Goal: Task Accomplishment & Management: Use online tool/utility

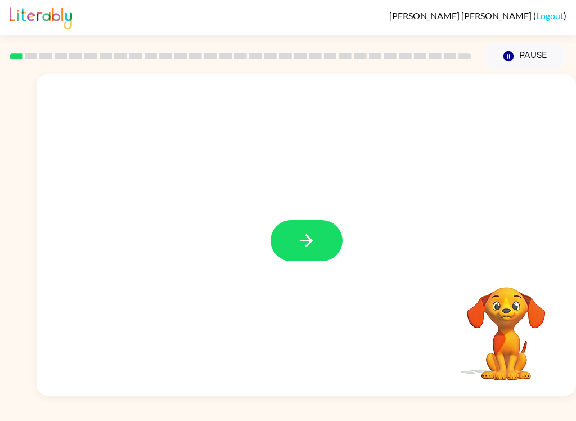
click at [300, 243] on icon "button" at bounding box center [307, 241] width 20 height 20
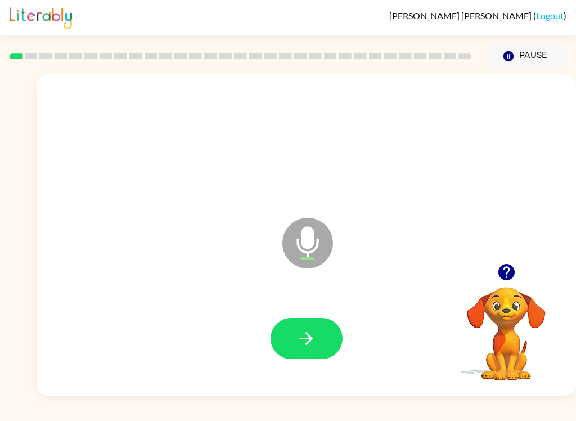
click at [295, 338] on button "button" at bounding box center [307, 338] width 72 height 41
click at [305, 318] on button "button" at bounding box center [307, 338] width 72 height 41
click at [303, 345] on icon "button" at bounding box center [307, 339] width 20 height 20
click at [303, 347] on icon "button" at bounding box center [307, 339] width 20 height 20
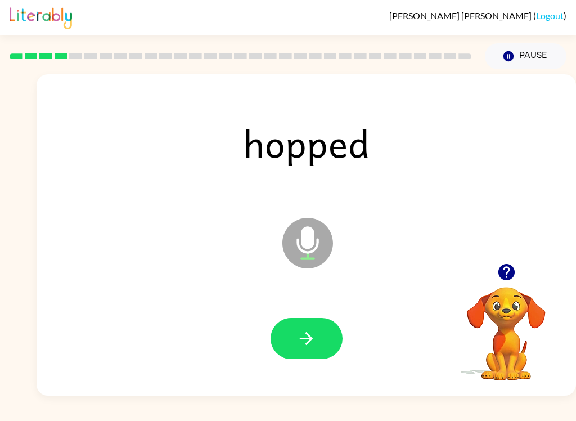
click at [315, 337] on icon "button" at bounding box center [307, 339] width 20 height 20
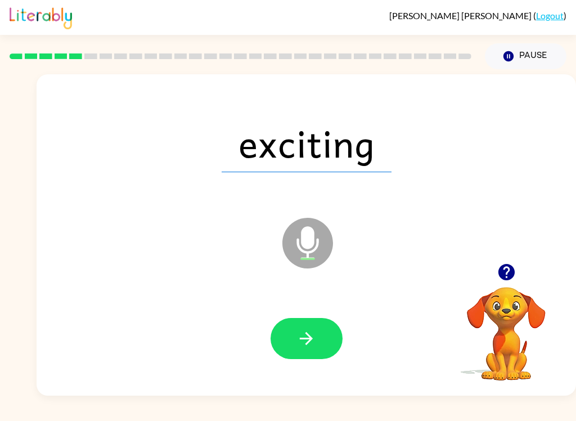
click at [315, 331] on icon "button" at bounding box center [307, 339] width 20 height 20
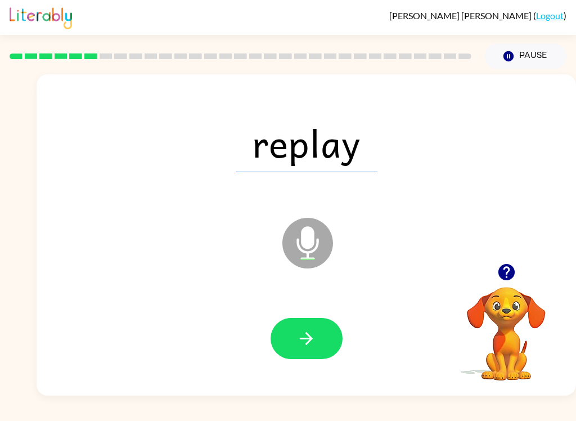
click at [298, 341] on icon "button" at bounding box center [307, 339] width 20 height 20
click at [303, 329] on icon "button" at bounding box center [307, 339] width 20 height 20
click at [307, 336] on icon "button" at bounding box center [307, 339] width 20 height 20
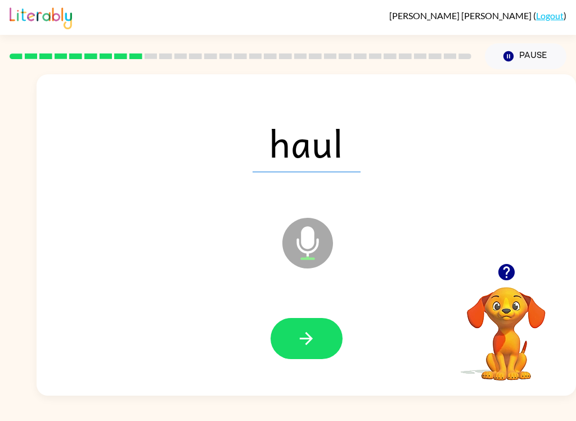
click at [306, 346] on icon "button" at bounding box center [307, 339] width 20 height 20
click at [310, 331] on icon "button" at bounding box center [307, 339] width 20 height 20
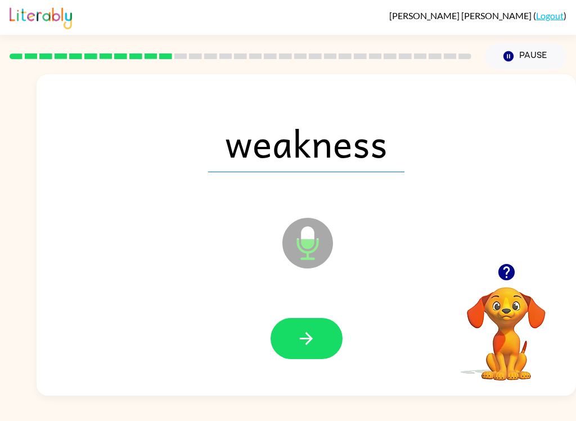
click at [303, 351] on button "button" at bounding box center [307, 338] width 72 height 41
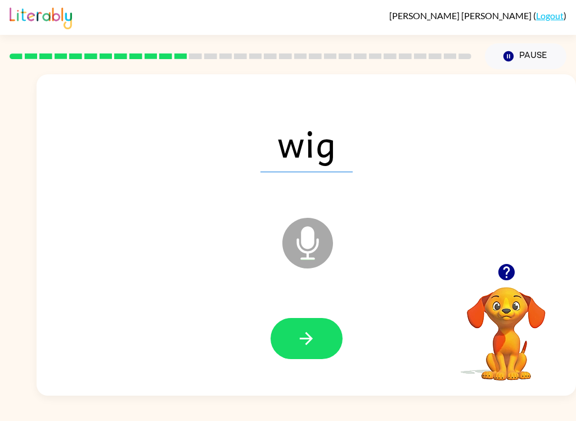
click at [303, 339] on icon "button" at bounding box center [306, 338] width 13 height 13
click at [306, 340] on icon "button" at bounding box center [307, 339] width 20 height 20
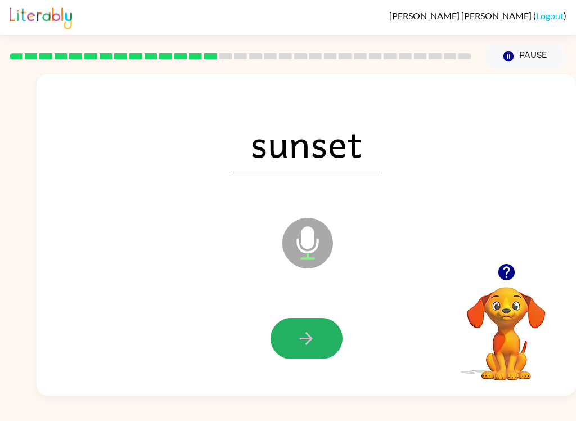
click at [304, 354] on button "button" at bounding box center [307, 338] width 72 height 41
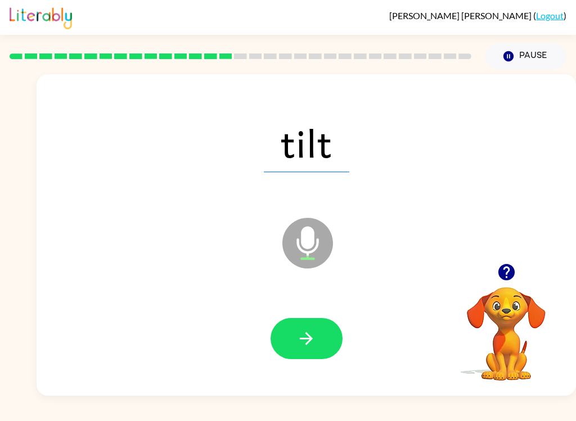
click at [300, 354] on button "button" at bounding box center [307, 338] width 72 height 41
click at [311, 358] on button "button" at bounding box center [307, 338] width 72 height 41
click at [297, 343] on icon "button" at bounding box center [307, 339] width 20 height 20
click at [303, 342] on icon "button" at bounding box center [307, 339] width 20 height 20
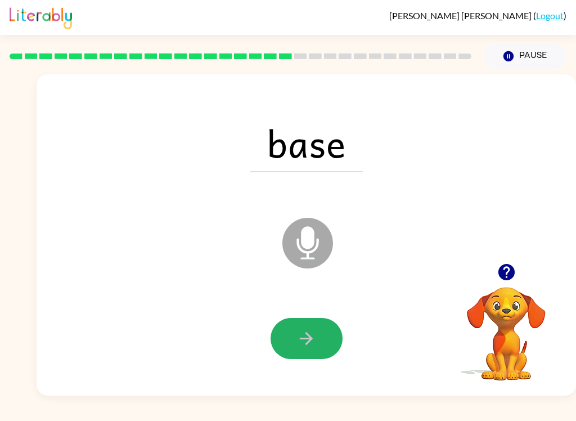
click at [292, 344] on button "button" at bounding box center [307, 338] width 72 height 41
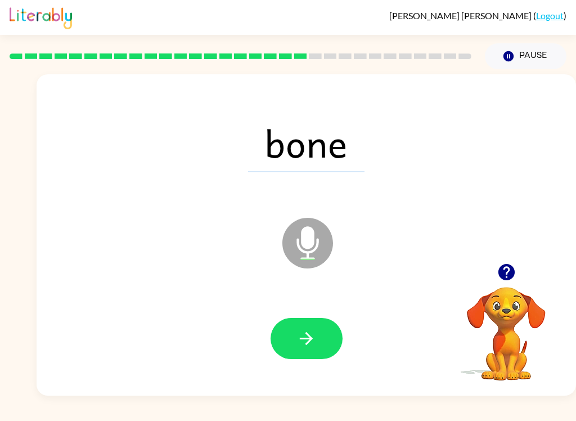
click at [308, 343] on icon "button" at bounding box center [306, 338] width 13 height 13
click at [293, 344] on button "button" at bounding box center [307, 338] width 72 height 41
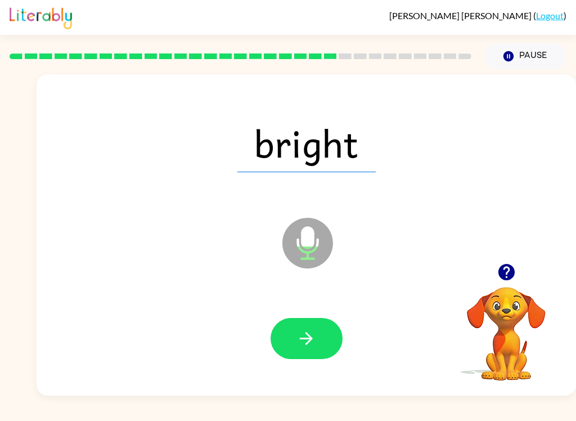
click at [317, 345] on button "button" at bounding box center [307, 338] width 72 height 41
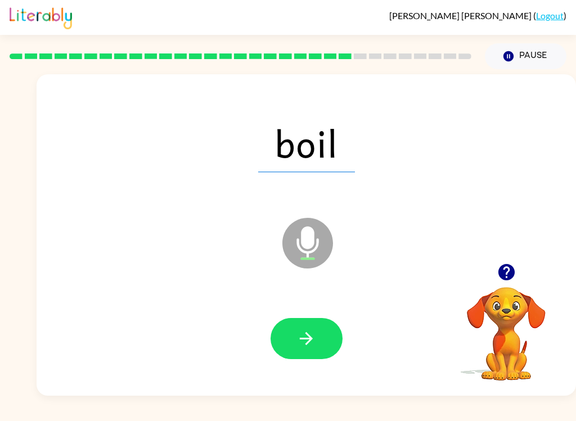
click at [315, 338] on icon "button" at bounding box center [307, 339] width 20 height 20
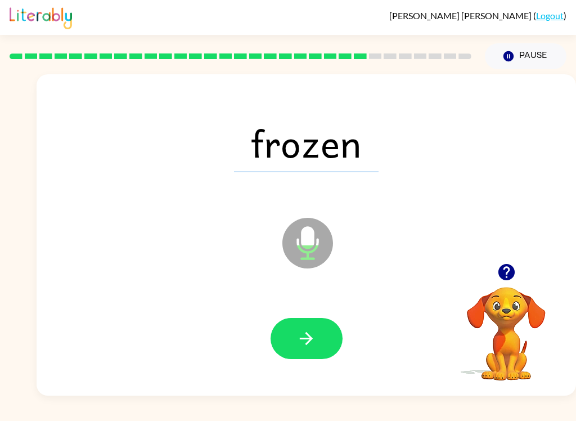
click at [300, 343] on icon "button" at bounding box center [307, 339] width 20 height 20
click at [297, 343] on icon "button" at bounding box center [307, 339] width 20 height 20
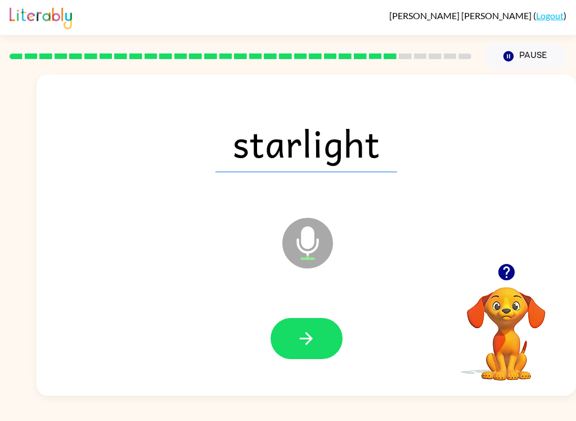
click at [303, 349] on button "button" at bounding box center [307, 338] width 72 height 41
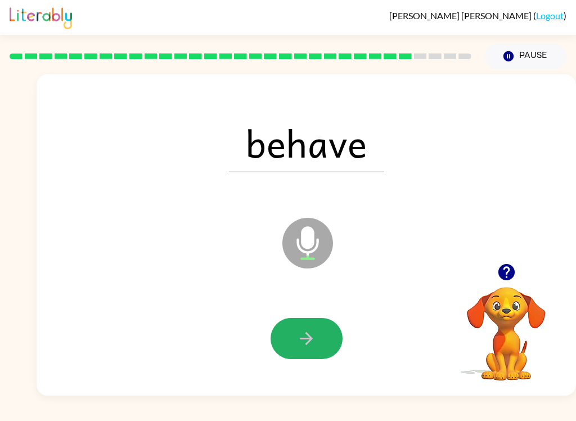
click at [297, 347] on icon "button" at bounding box center [307, 339] width 20 height 20
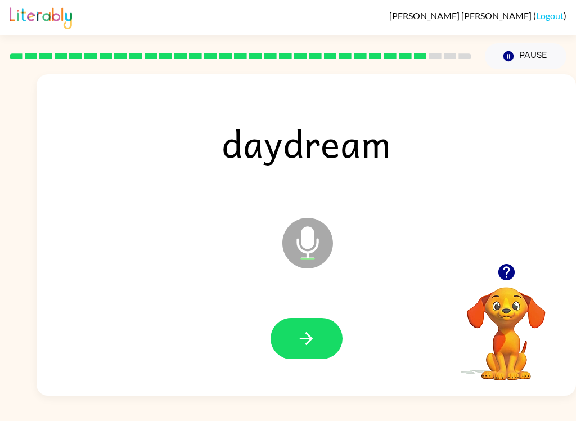
click at [308, 348] on icon "button" at bounding box center [307, 339] width 20 height 20
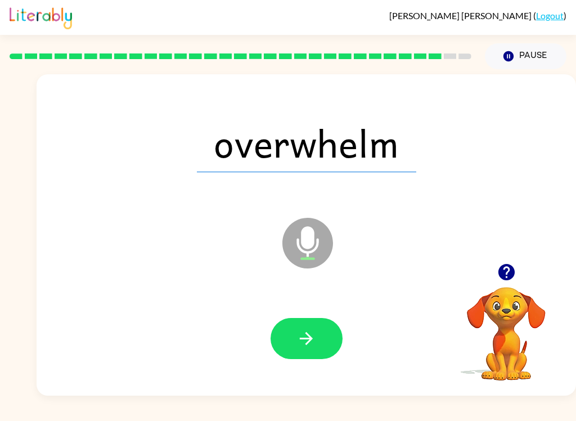
click at [304, 339] on icon "button" at bounding box center [306, 338] width 13 height 13
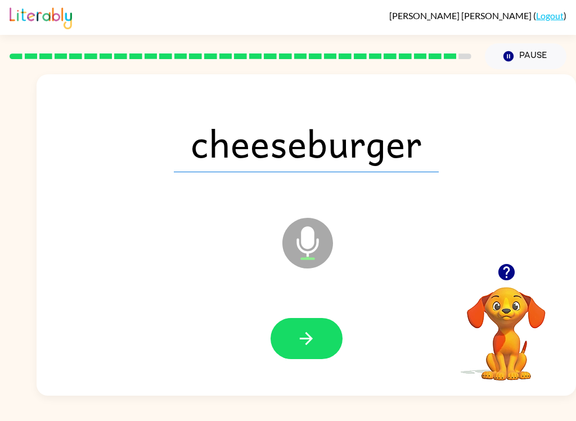
click at [310, 331] on icon "button" at bounding box center [307, 339] width 20 height 20
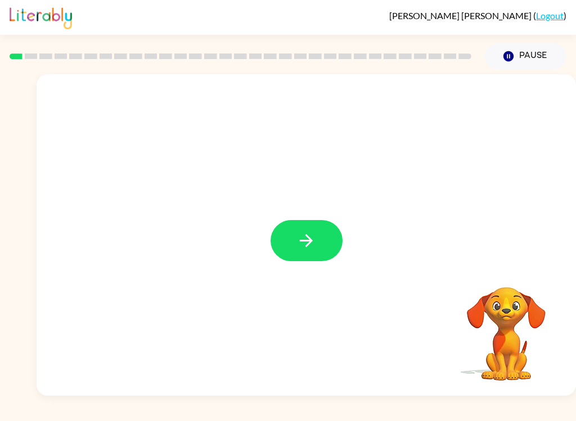
click at [319, 245] on button "button" at bounding box center [307, 240] width 72 height 41
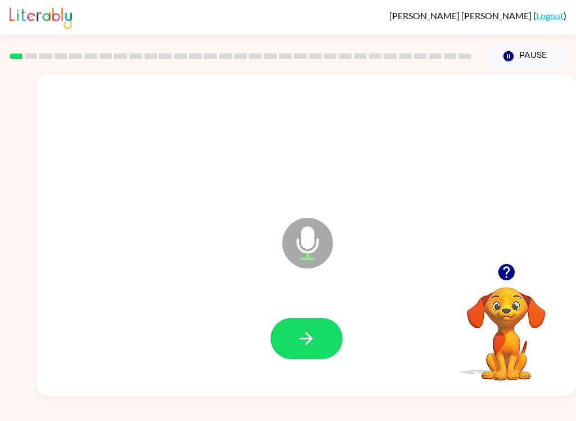
click at [308, 326] on button "button" at bounding box center [307, 338] width 72 height 41
click at [300, 333] on icon "button" at bounding box center [307, 339] width 20 height 20
click at [303, 333] on icon "button" at bounding box center [307, 339] width 20 height 20
click at [315, 339] on icon "button" at bounding box center [307, 339] width 20 height 20
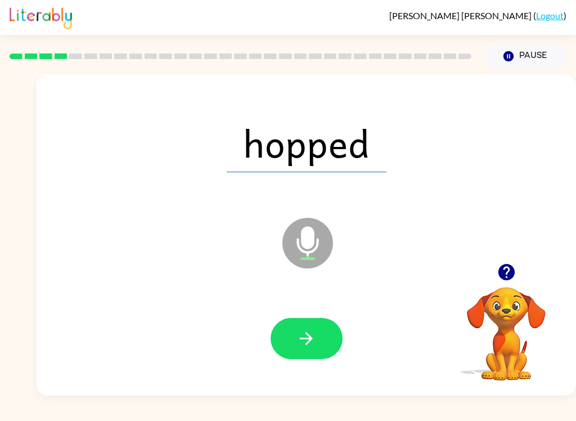
click at [318, 339] on button "button" at bounding box center [307, 338] width 72 height 41
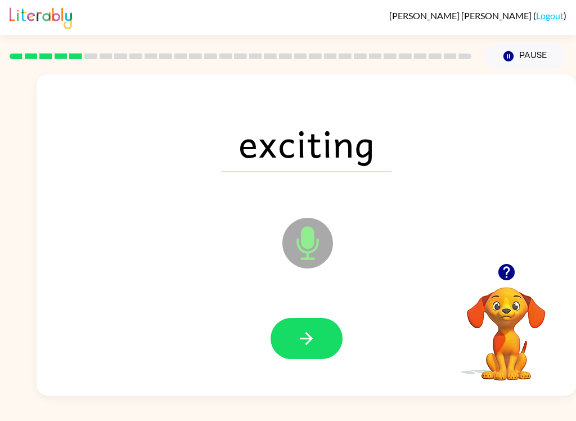
click at [307, 333] on icon "button" at bounding box center [306, 338] width 13 height 13
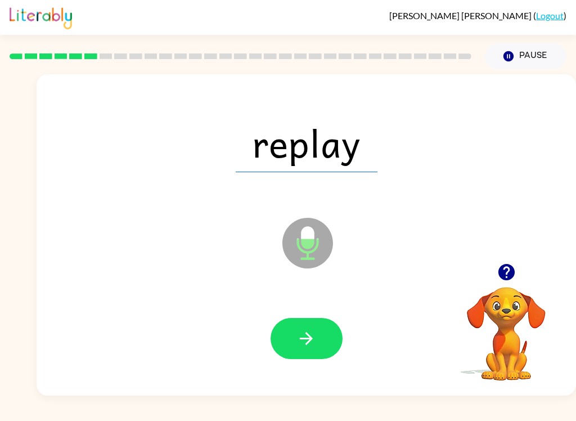
click at [297, 342] on icon "button" at bounding box center [307, 339] width 20 height 20
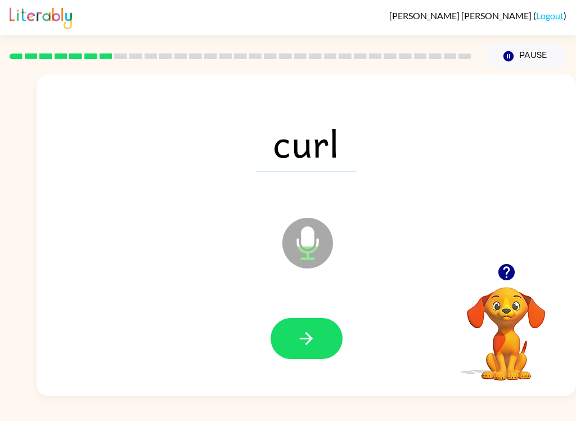
click at [307, 318] on button "button" at bounding box center [307, 338] width 72 height 41
click at [294, 331] on button "button" at bounding box center [307, 338] width 72 height 41
click at [282, 348] on button "button" at bounding box center [307, 338] width 72 height 41
click at [321, 321] on button "button" at bounding box center [307, 338] width 72 height 41
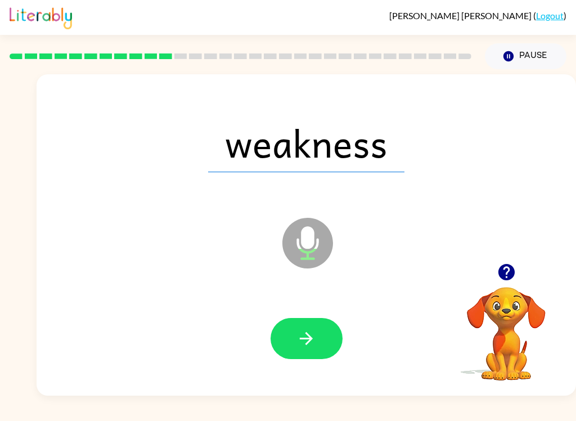
click at [313, 338] on icon "button" at bounding box center [307, 339] width 20 height 20
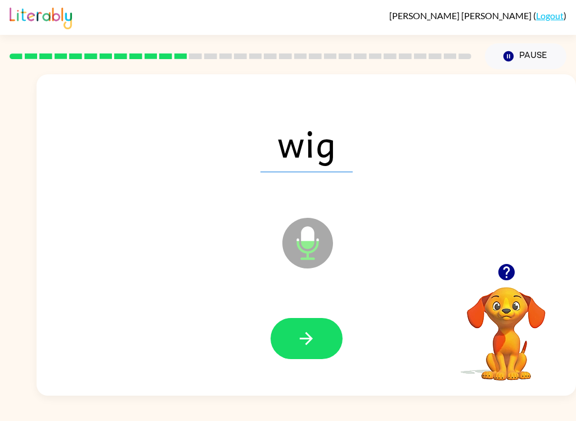
click at [311, 336] on icon "button" at bounding box center [306, 338] width 13 height 13
click at [315, 355] on button "button" at bounding box center [307, 338] width 72 height 41
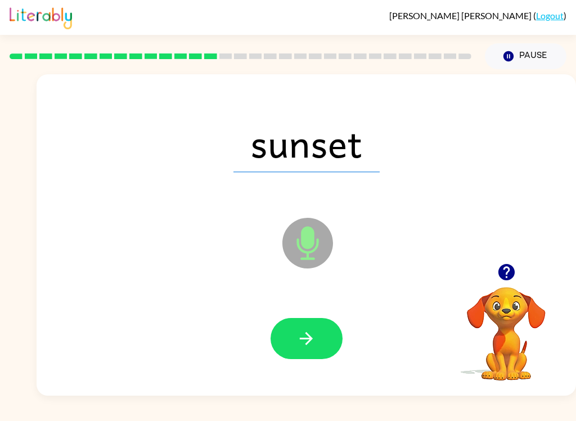
click at [310, 348] on icon "button" at bounding box center [307, 339] width 20 height 20
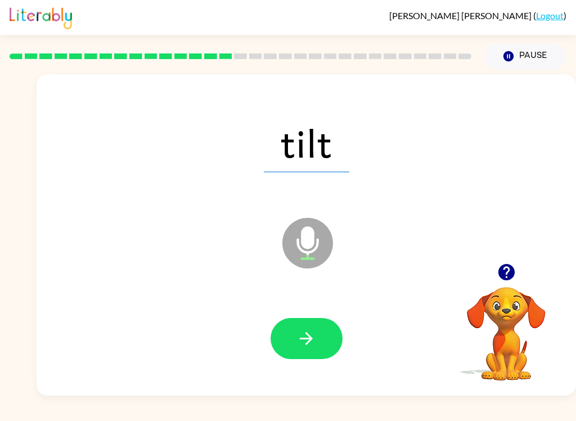
click at [306, 330] on icon "button" at bounding box center [307, 339] width 20 height 20
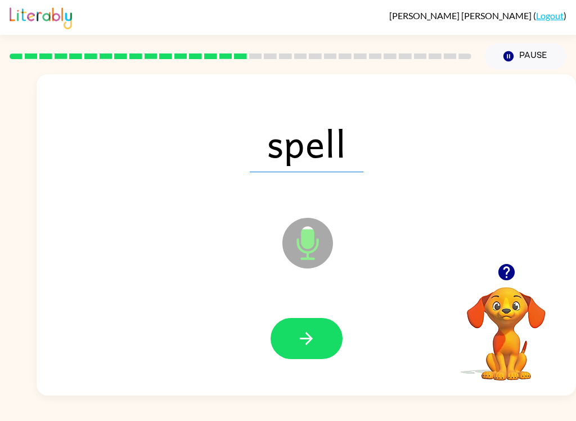
click at [327, 337] on button "button" at bounding box center [307, 338] width 72 height 41
click at [309, 334] on icon "button" at bounding box center [307, 339] width 20 height 20
click at [310, 341] on icon "button" at bounding box center [306, 338] width 13 height 13
click at [316, 333] on icon "button" at bounding box center [307, 339] width 20 height 20
click at [317, 334] on button "button" at bounding box center [307, 338] width 72 height 41
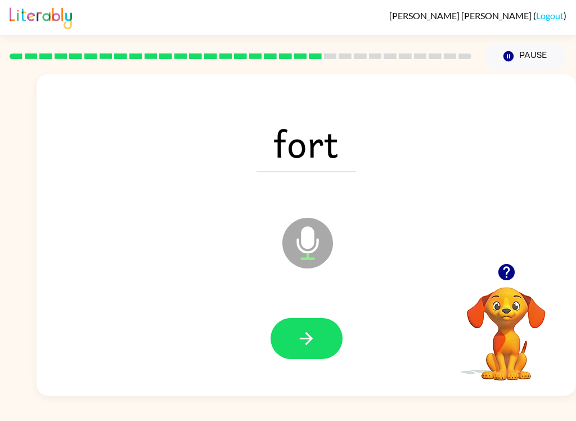
click at [313, 328] on button "button" at bounding box center [307, 338] width 72 height 41
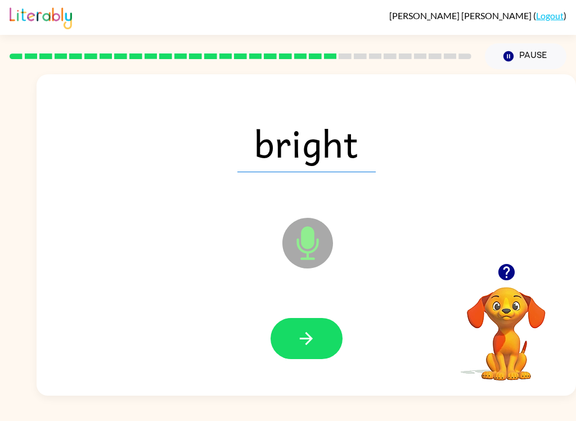
click at [317, 340] on button "button" at bounding box center [307, 338] width 72 height 41
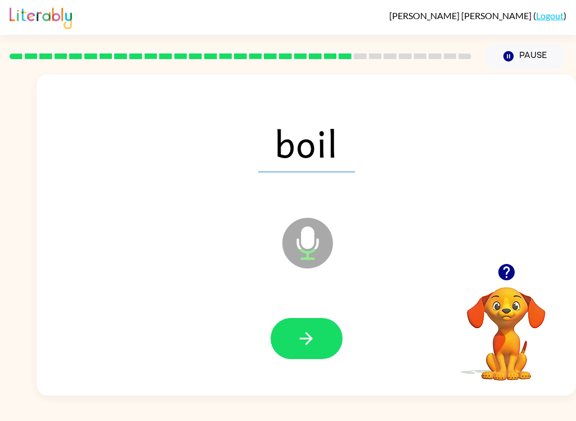
click at [306, 335] on icon "button" at bounding box center [307, 339] width 20 height 20
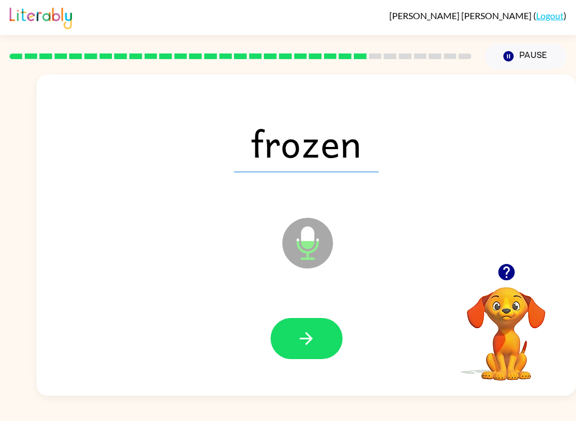
click at [319, 342] on button "button" at bounding box center [307, 338] width 72 height 41
click at [322, 329] on button "button" at bounding box center [307, 338] width 72 height 41
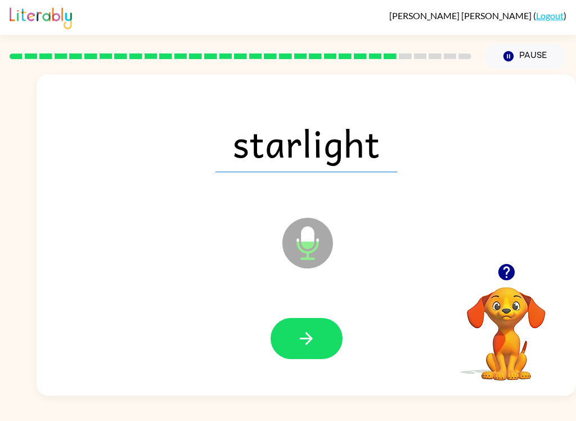
click at [327, 331] on button "button" at bounding box center [307, 338] width 72 height 41
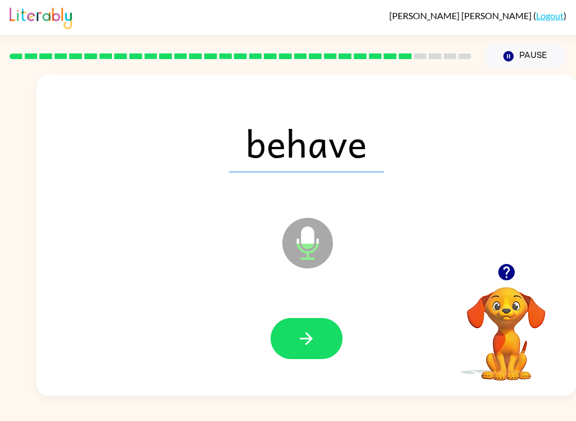
click at [305, 339] on icon "button" at bounding box center [306, 338] width 13 height 13
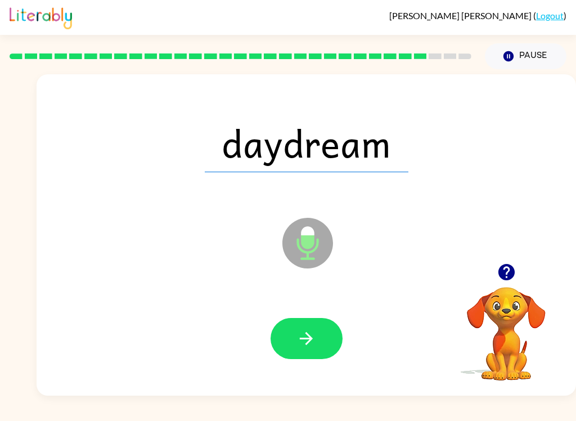
click at [315, 333] on icon "button" at bounding box center [307, 339] width 20 height 20
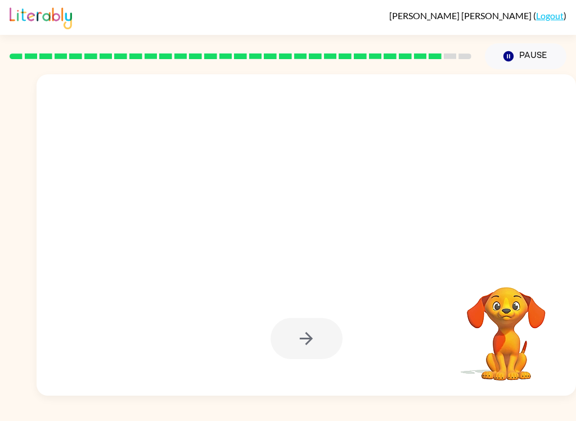
click at [231, 414] on div "[PERSON_NAME] ( Logout ) Pause Pause Your browser must support playing .mp4 fil…" at bounding box center [288, 210] width 576 height 421
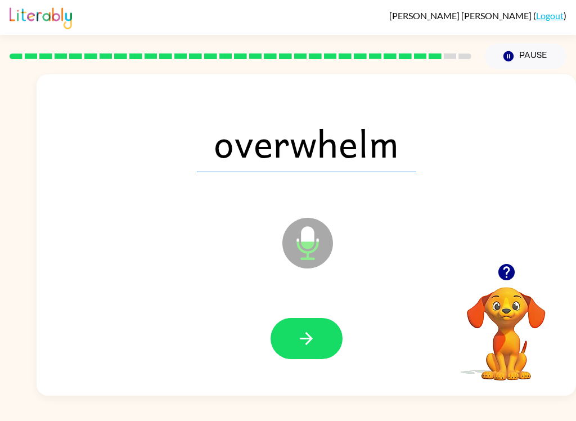
click at [303, 345] on icon "button" at bounding box center [307, 339] width 20 height 20
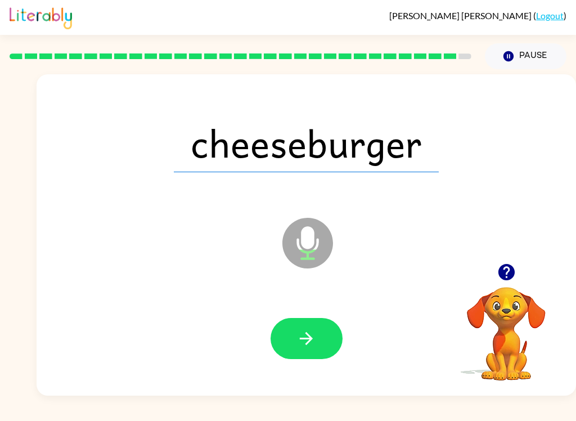
click at [298, 353] on button "button" at bounding box center [307, 338] width 72 height 41
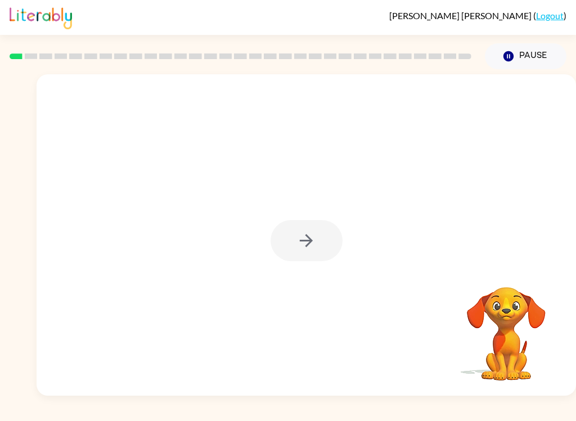
click at [316, 247] on div at bounding box center [307, 240] width 72 height 41
click at [325, 245] on button "button" at bounding box center [307, 240] width 72 height 41
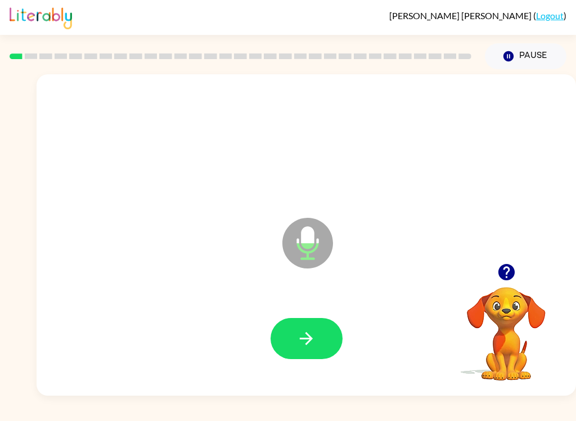
click at [317, 347] on button "button" at bounding box center [307, 338] width 72 height 41
click at [320, 345] on button "button" at bounding box center [307, 338] width 72 height 41
click at [320, 342] on button "button" at bounding box center [307, 338] width 72 height 41
click at [318, 347] on button "button" at bounding box center [307, 338] width 72 height 41
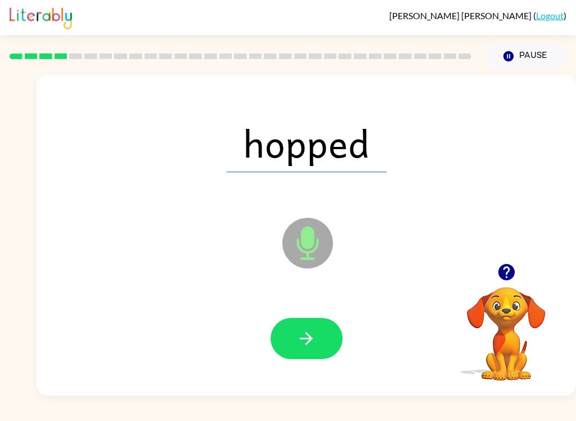
click at [312, 321] on button "button" at bounding box center [307, 338] width 72 height 41
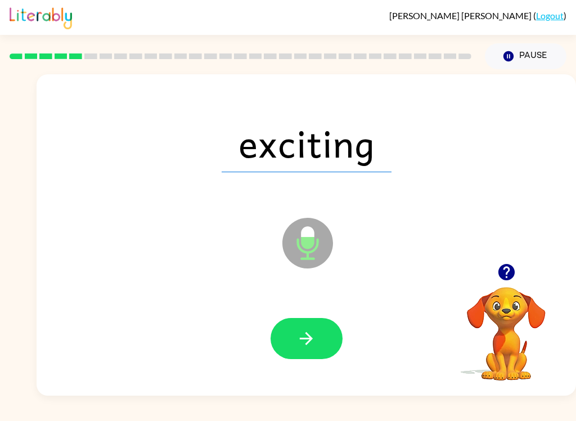
click at [299, 336] on icon "button" at bounding box center [307, 339] width 20 height 20
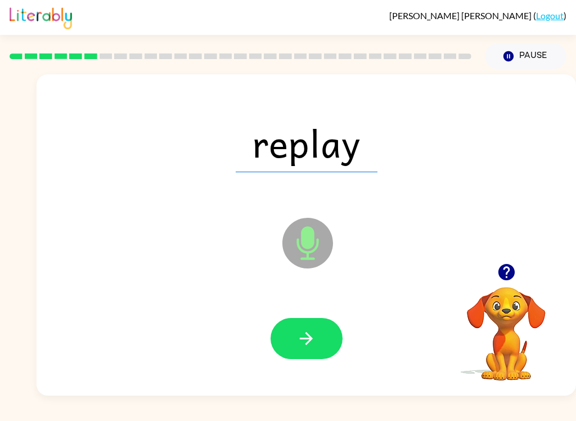
click at [309, 328] on button "button" at bounding box center [307, 338] width 72 height 41
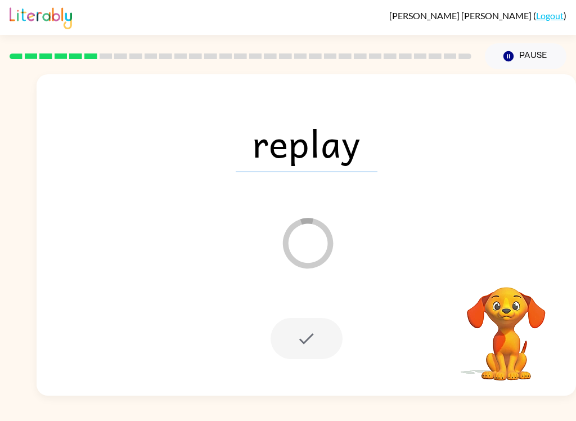
click at [318, 358] on div at bounding box center [307, 338] width 72 height 41
click at [317, 358] on div at bounding box center [307, 338] width 72 height 41
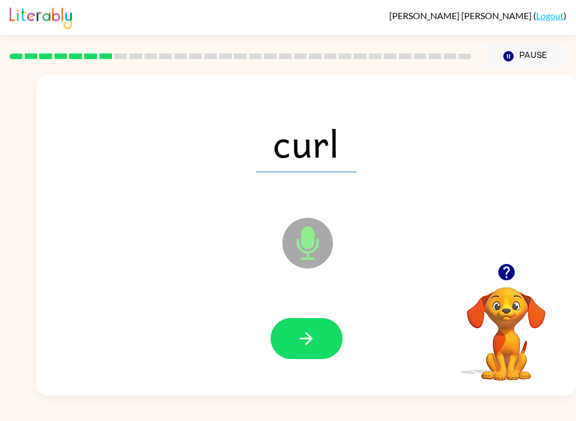
click at [300, 335] on icon "button" at bounding box center [307, 339] width 20 height 20
click at [327, 352] on button "button" at bounding box center [307, 338] width 72 height 41
click at [315, 335] on icon "button" at bounding box center [307, 339] width 20 height 20
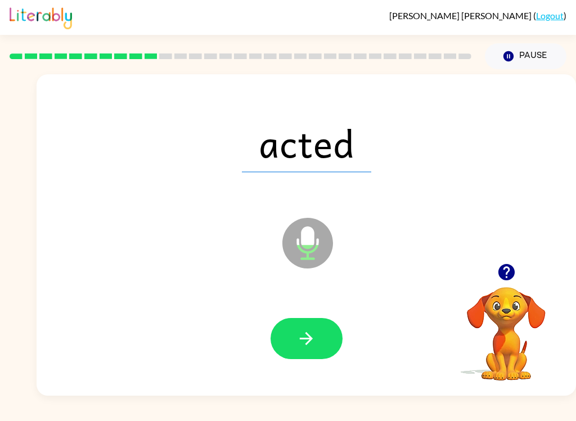
click at [542, 216] on div "acted Microphone The Microphone is here when it is your turn to talk" at bounding box center [307, 234] width 540 height 321
click at [306, 331] on icon "button" at bounding box center [307, 339] width 20 height 20
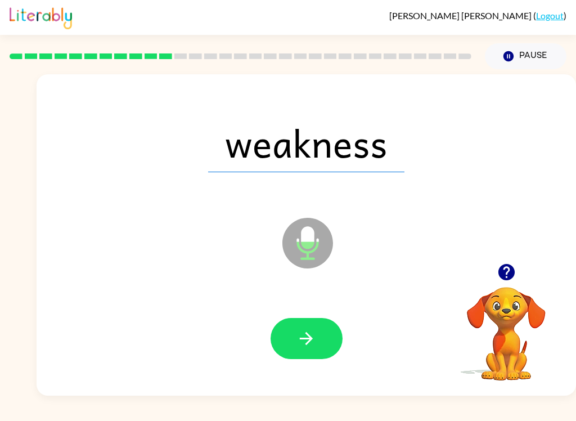
click at [315, 351] on button "button" at bounding box center [307, 338] width 72 height 41
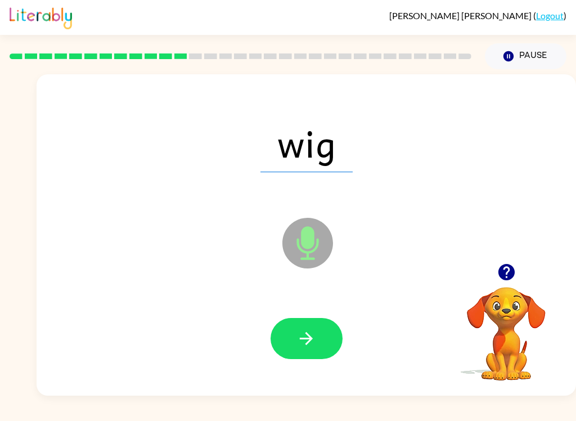
click at [314, 332] on icon "button" at bounding box center [307, 339] width 20 height 20
click at [315, 351] on button "button" at bounding box center [307, 338] width 72 height 41
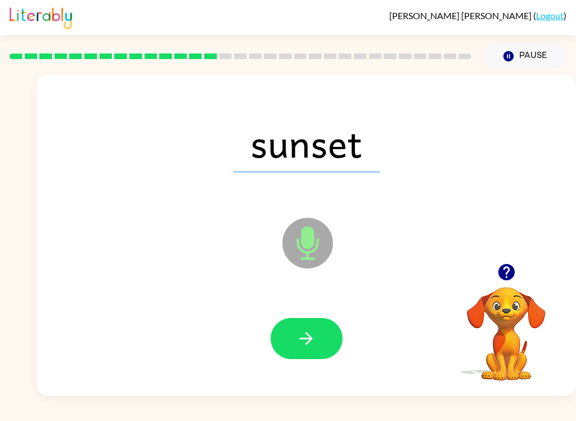
click at [317, 329] on button "button" at bounding box center [307, 338] width 72 height 41
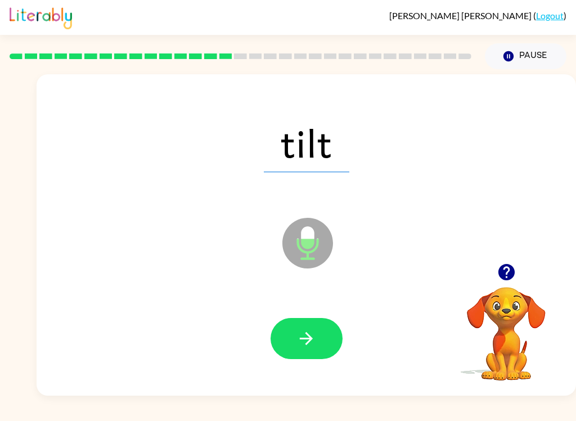
click at [320, 338] on button "button" at bounding box center [307, 338] width 72 height 41
click at [332, 343] on button "button" at bounding box center [307, 338] width 72 height 41
click at [309, 338] on icon "button" at bounding box center [307, 339] width 20 height 20
click at [299, 340] on icon "button" at bounding box center [307, 339] width 20 height 20
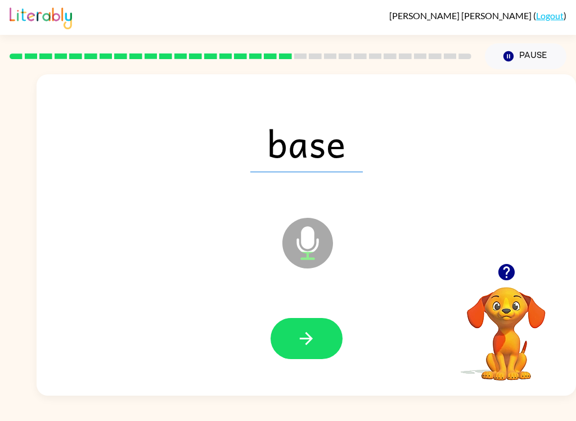
click at [295, 348] on button "button" at bounding box center [307, 338] width 72 height 41
click at [304, 367] on div at bounding box center [306, 339] width 517 height 92
click at [285, 334] on button "button" at bounding box center [307, 338] width 72 height 41
click at [293, 343] on button "button" at bounding box center [307, 338] width 72 height 41
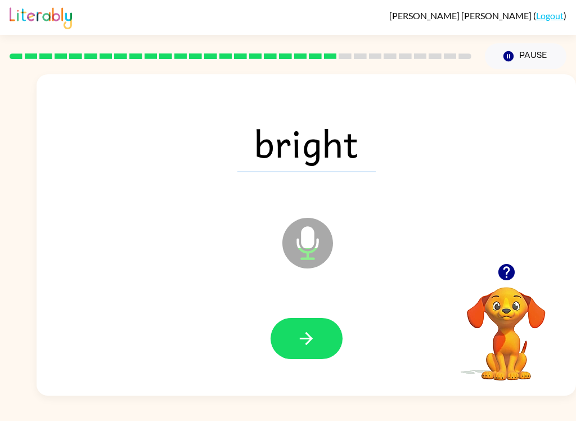
click at [308, 334] on icon "button" at bounding box center [306, 338] width 13 height 13
click at [312, 326] on button "button" at bounding box center [307, 338] width 72 height 41
click at [313, 354] on button "button" at bounding box center [307, 338] width 72 height 41
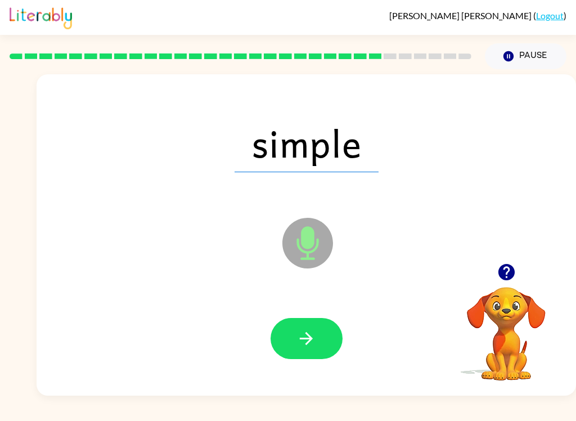
click at [328, 342] on button "button" at bounding box center [307, 338] width 72 height 41
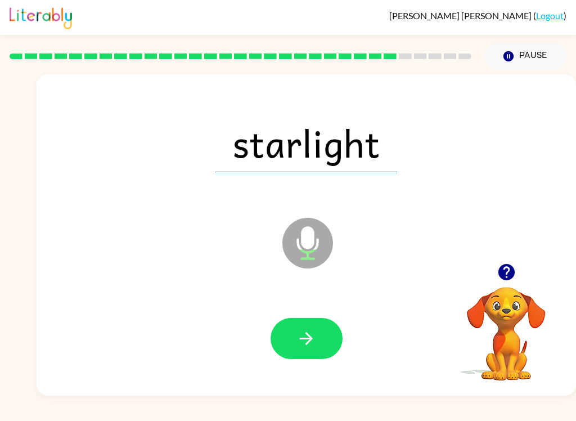
click at [318, 339] on button "button" at bounding box center [307, 338] width 72 height 41
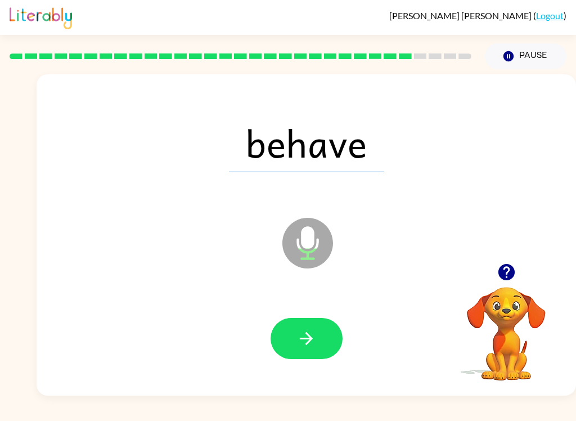
click at [327, 332] on button "button" at bounding box center [307, 338] width 72 height 41
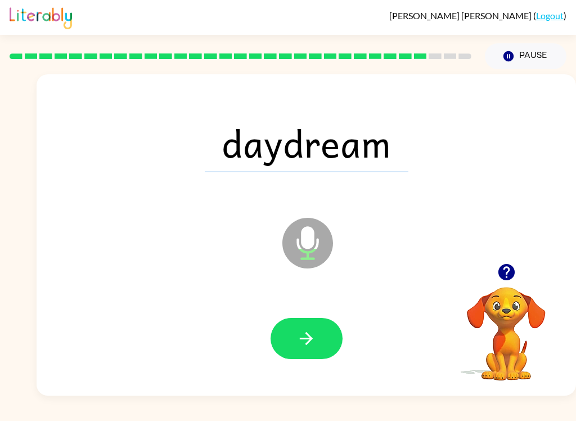
click at [306, 343] on icon "button" at bounding box center [307, 339] width 20 height 20
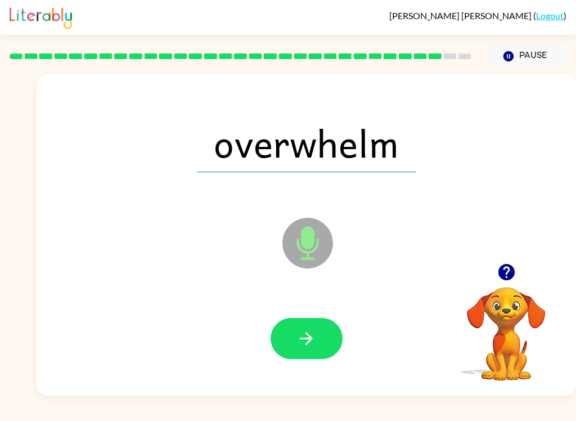
click at [304, 338] on icon "button" at bounding box center [307, 339] width 20 height 20
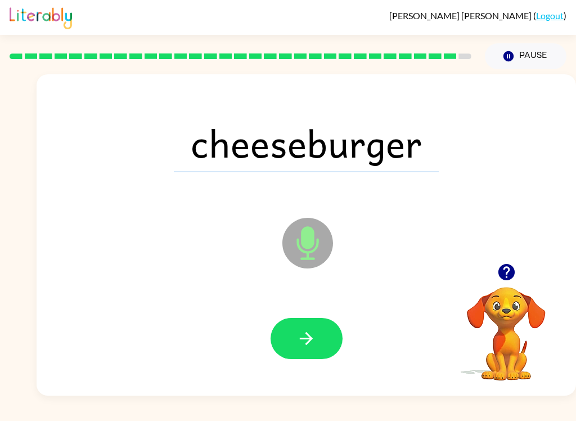
click at [314, 352] on button "button" at bounding box center [307, 338] width 72 height 41
